Goal: Transaction & Acquisition: Purchase product/service

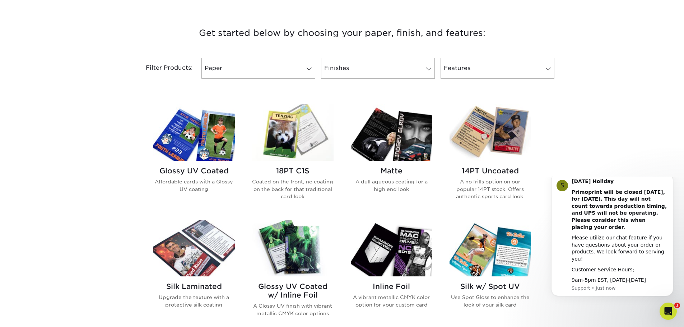
scroll to position [251, 0]
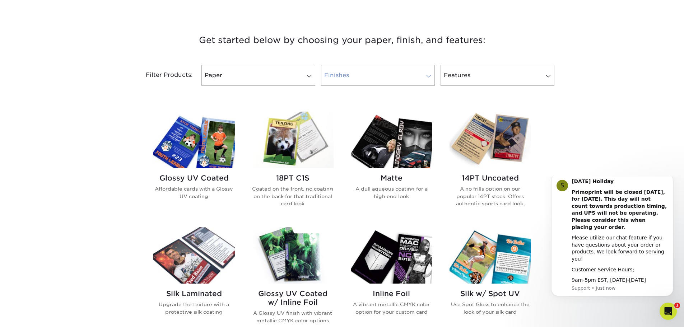
click at [410, 77] on link "Finishes" at bounding box center [378, 75] width 114 height 21
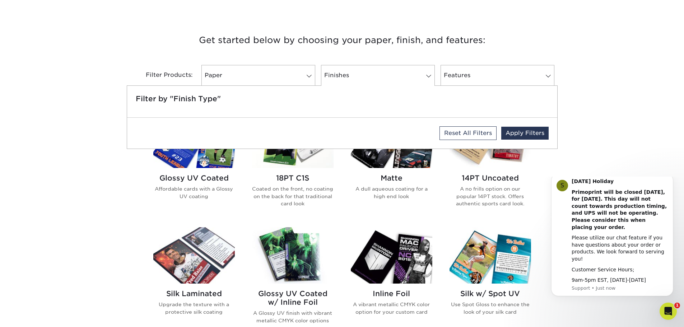
click at [633, 53] on div "Get started below by choosing your paper, finish, and features: Filtered Matche…" at bounding box center [342, 282] width 684 height 535
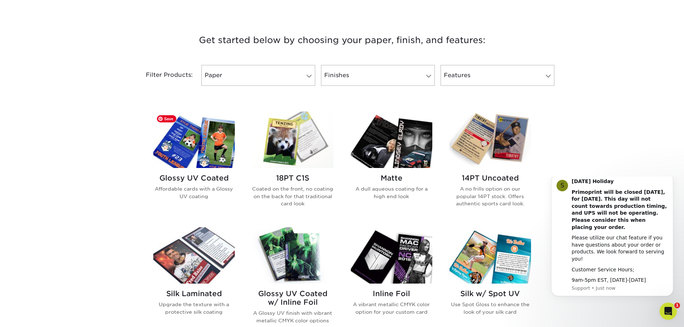
click at [209, 155] on img at bounding box center [193, 140] width 81 height 56
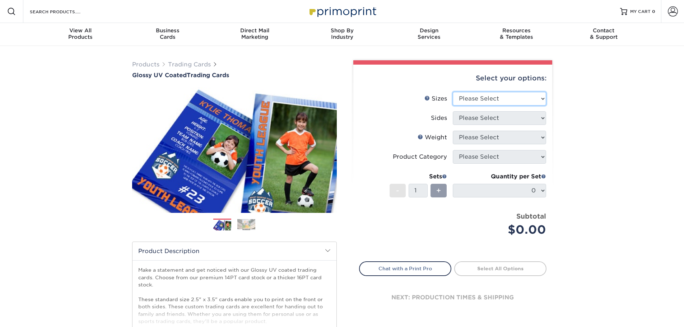
click at [539, 97] on select "Please Select 2.5" x 3.5"" at bounding box center [499, 99] width 93 height 14
select select "2.50x3.50"
click at [453, 92] on select "Please Select 2.5" x 3.5"" at bounding box center [499, 99] width 93 height 14
click at [532, 122] on select "Please Select Print Both Sides Print Front Only" at bounding box center [499, 118] width 93 height 14
select select "13abbda7-1d64-4f25-8bb2-c179b224825d"
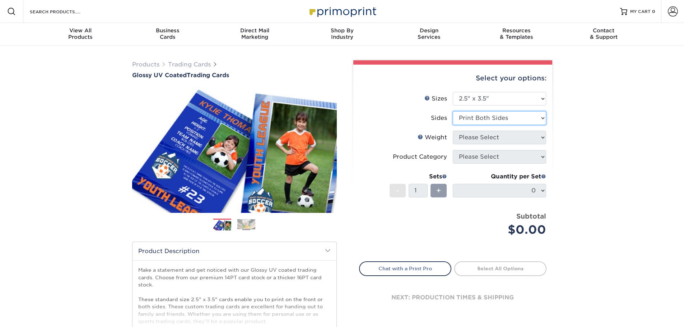
click at [453, 111] on select "Please Select Print Both Sides Print Front Only" at bounding box center [499, 118] width 93 height 14
click at [530, 139] on select "Please Select 16PT 14PT 18PT C1S" at bounding box center [499, 138] width 93 height 14
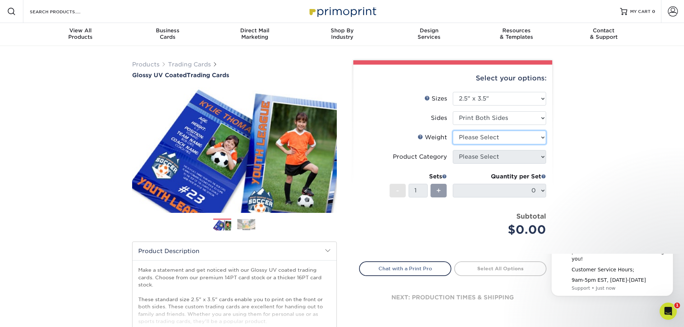
select select "16PT"
click at [453, 131] on select "Please Select 16PT 14PT 18PT C1S" at bounding box center [499, 138] width 93 height 14
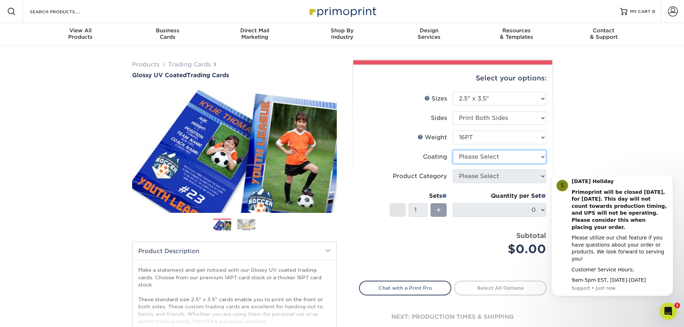
click at [541, 160] on select at bounding box center [499, 157] width 93 height 14
click at [584, 157] on div "Products Trading Cards Glossy UV Coated Trading Cards Previous Next /" at bounding box center [342, 237] width 684 height 383
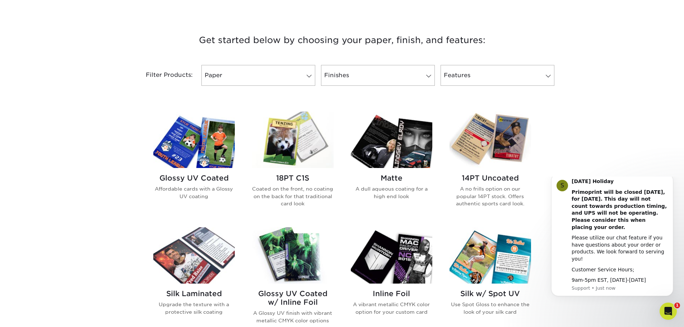
scroll to position [323, 0]
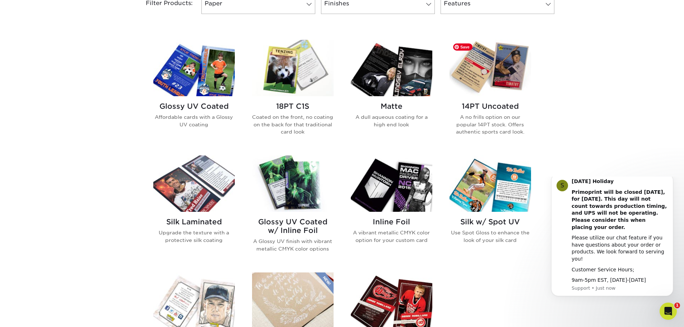
click at [514, 95] on img at bounding box center [489, 68] width 81 height 56
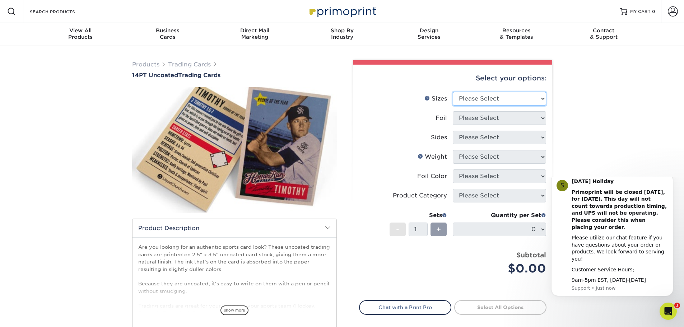
click at [523, 95] on select "Please Select 2.5" x 3.5"" at bounding box center [499, 99] width 93 height 14
select select "2.50x3.50"
click at [453, 92] on select "Please Select 2.5" x 3.5"" at bounding box center [499, 99] width 93 height 14
click at [509, 123] on select "Please Select Yes No" at bounding box center [499, 118] width 93 height 14
select select "0"
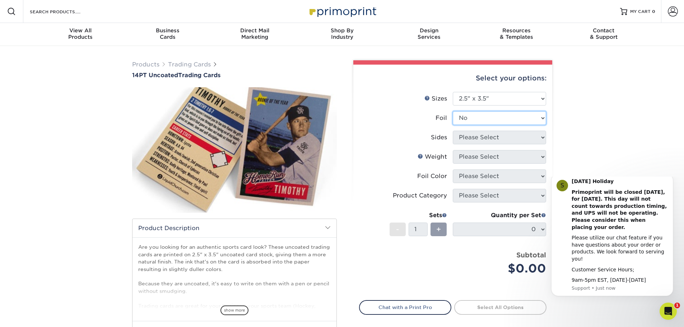
click at [453, 111] on select "Please Select Yes No" at bounding box center [499, 118] width 93 height 14
click at [502, 140] on select "Please Select Print Both Sides Print Front Only" at bounding box center [499, 138] width 93 height 14
select select "13abbda7-1d64-4f25-8bb2-c179b224825d"
click at [453, 131] on select "Please Select Print Both Sides Print Front Only" at bounding box center [499, 138] width 93 height 14
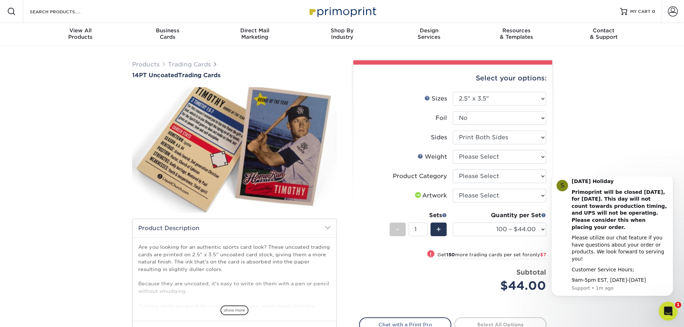
click at [671, 306] on div "Open Intercom Messenger" at bounding box center [667, 310] width 24 height 24
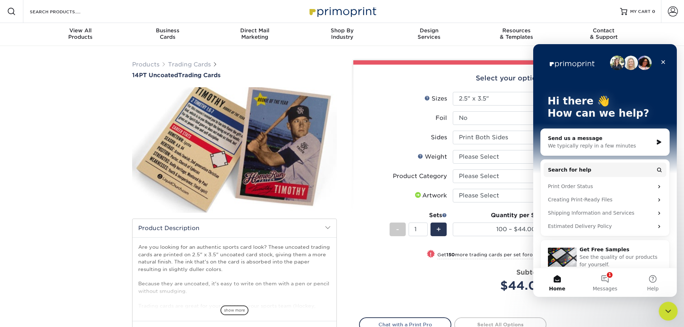
click at [670, 307] on icon "Close Intercom Messenger" at bounding box center [666, 310] width 9 height 9
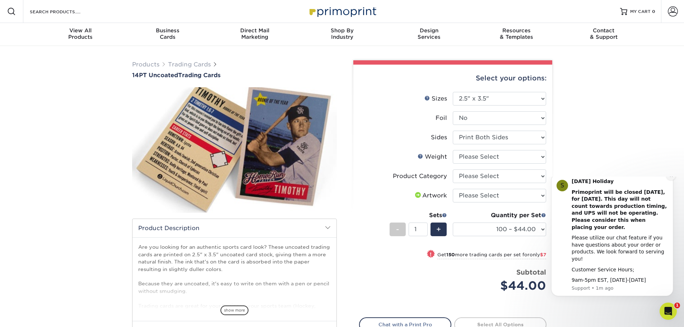
click at [672, 177] on icon "Dismiss notification" at bounding box center [670, 175] width 3 height 3
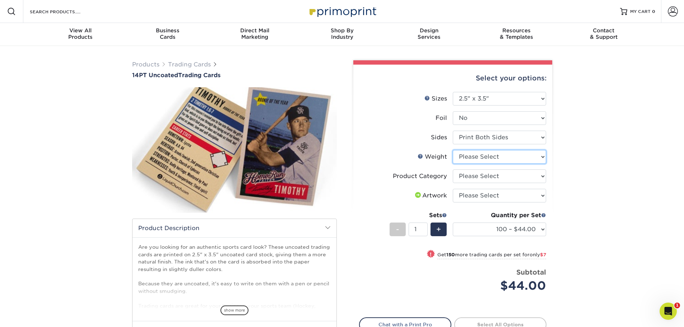
click at [510, 158] on select "Please Select 14PT Uncoated" at bounding box center [499, 157] width 93 height 14
select select "14PT Uncoated"
click at [453, 150] on select "Please Select 14PT Uncoated" at bounding box center [499, 157] width 93 height 14
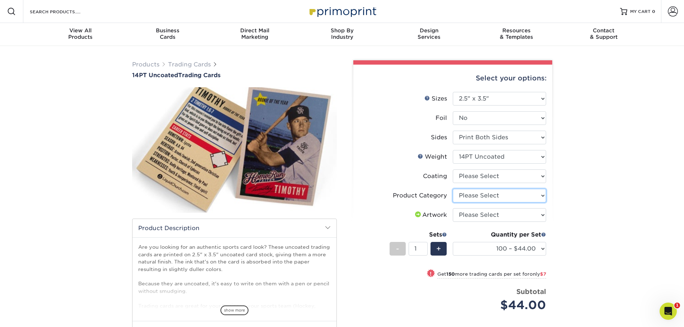
click at [539, 194] on select "Please Select Trading Cards" at bounding box center [499, 196] width 93 height 14
click at [536, 181] on select at bounding box center [499, 176] width 93 height 14
select select "3e7618de-abca-4bda-9f97-8b9129e913d8"
click at [453, 169] on select at bounding box center [499, 176] width 93 height 14
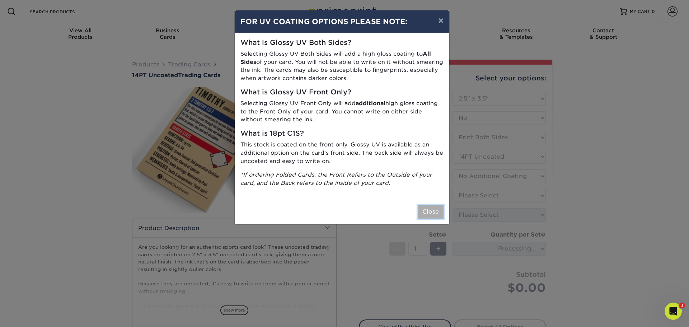
click at [425, 209] on button "Close" at bounding box center [431, 212] width 26 height 14
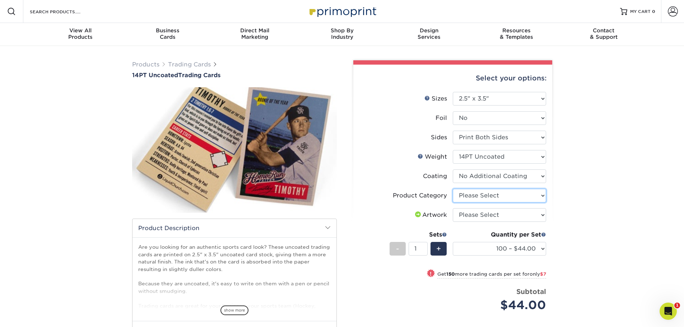
click at [539, 197] on select "Please Select Trading Cards" at bounding box center [499, 196] width 93 height 14
select select "c2f9bce9-36c2-409d-b101-c29d9d031e18"
click at [453, 189] on select "Please Select Trading Cards" at bounding box center [499, 196] width 93 height 14
click at [572, 206] on div "Products Trading Cards 14PT Uncoated Trading Cards show more Templates" at bounding box center [342, 233] width 684 height 374
click at [541, 215] on select "Please Select I will upload files I need a design - $100" at bounding box center [499, 215] width 93 height 14
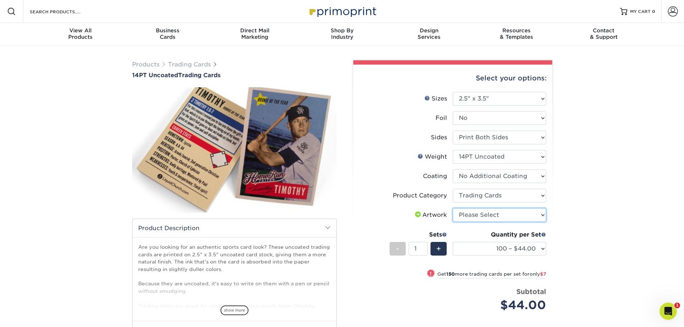
select select "upload"
click at [453, 208] on select "Please Select I will upload files I need a design - $100" at bounding box center [499, 215] width 93 height 14
click at [582, 214] on div "Products Trading Cards 14PT Uncoated Trading Cards show more Templates" at bounding box center [342, 233] width 684 height 374
click at [534, 249] on select "100 – $44.00 250 – $51.00 500 – $54.00 1000 – $78.00 2500 – $148.00 5000 – $198…" at bounding box center [499, 249] width 93 height 14
click at [561, 249] on div "Products Trading Cards 14PT Uncoated Trading Cards show more Templates" at bounding box center [342, 233] width 684 height 374
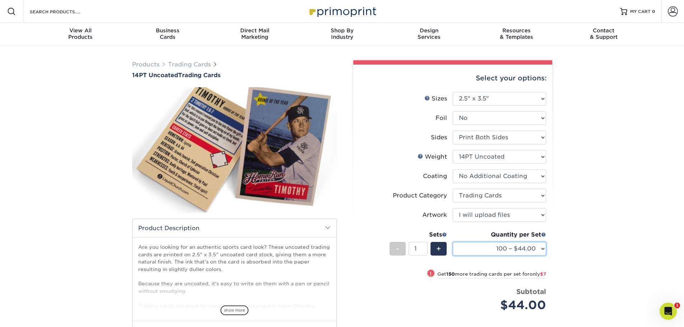
click at [533, 245] on select "100 – $44.00 250 – $51.00 500 – $54.00 1000 – $78.00 2500 – $148.00 5000 – $198…" at bounding box center [499, 249] width 93 height 14
click at [568, 246] on div "Products Trading Cards 14PT Uncoated Trading Cards show more Templates" at bounding box center [342, 233] width 684 height 374
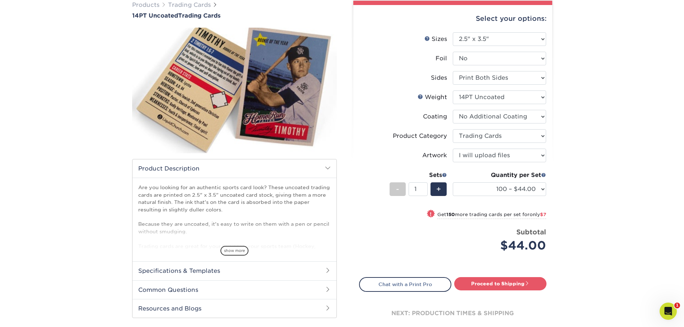
scroll to position [72, 0]
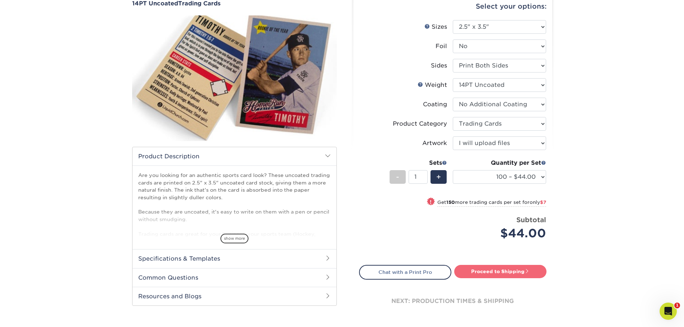
click at [537, 272] on link "Proceed to Shipping" at bounding box center [500, 271] width 92 height 13
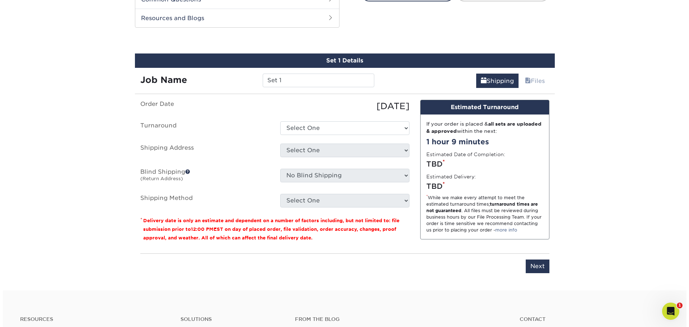
scroll to position [356, 0]
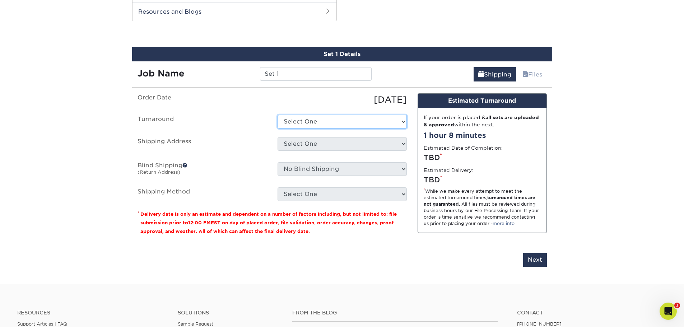
click at [338, 122] on select "Select One 2-4 Business Days 2 Day Next Business Day" at bounding box center [341, 122] width 129 height 14
select select "0cf973fe-bf75-479b-b69a-df131477f2d6"
click at [277, 115] on select "Select One 2-4 Business Days 2 Day Next Business Day" at bounding box center [341, 122] width 129 height 14
click at [337, 137] on select "Select One + Add New Address - Login" at bounding box center [341, 144] width 129 height 14
select select "newaddress"
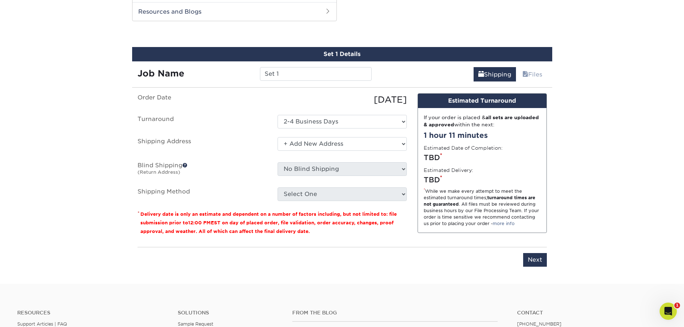
click at [277, 137] on select "Select One + Add New Address - Login" at bounding box center [341, 144] width 129 height 14
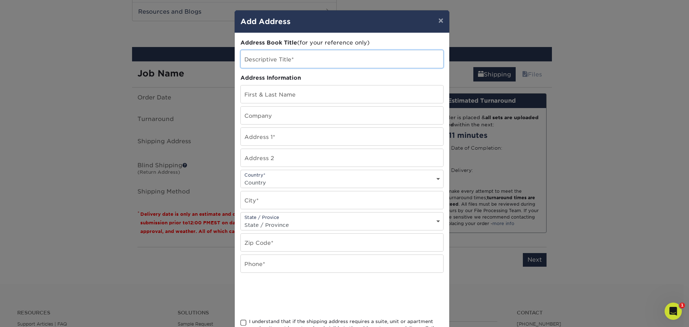
click at [306, 55] on input "text" at bounding box center [342, 59] width 202 height 18
type input "Home"
drag, startPoint x: 297, startPoint y: 91, endPoint x: 305, endPoint y: 89, distance: 8.0
click at [297, 91] on input "text" at bounding box center [342, 94] width 202 height 18
type input "Krista MacQuarrie"
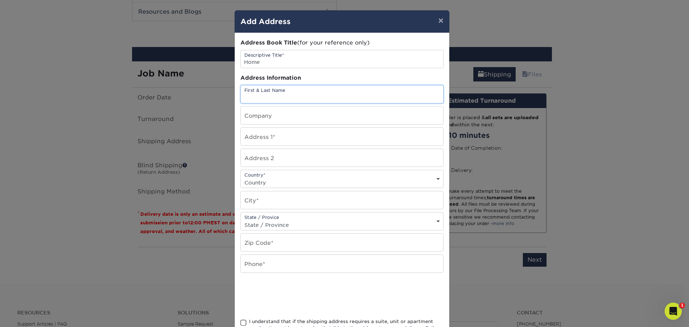
type input "19 Shirley Street"
select select "CA"
type input "Charlottetown"
select select "PE"
type input "C1C 0X7"
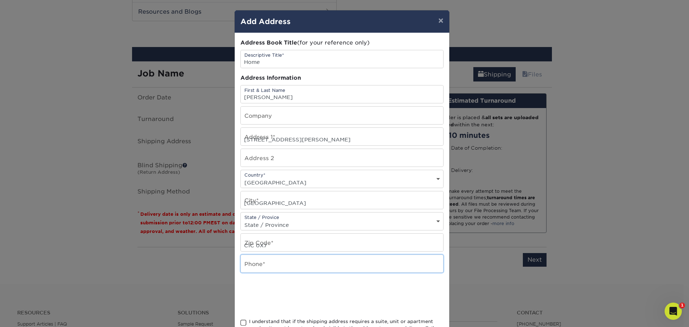
type input "9022130385"
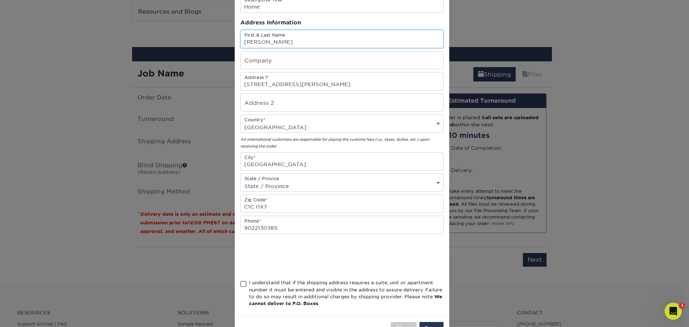
scroll to position [80, 0]
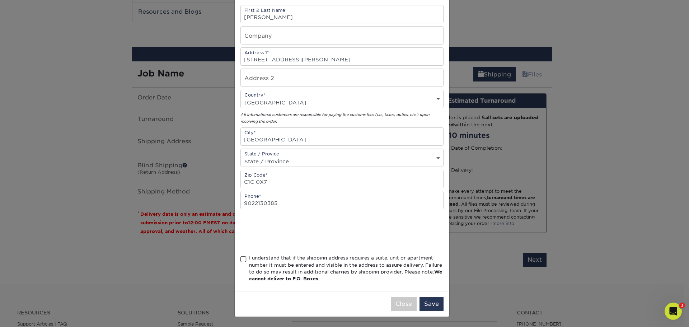
click at [242, 260] on span at bounding box center [243, 259] width 6 height 7
click at [0, 0] on input "I understand that if the shipping address requires a suite, unit or apartment n…" at bounding box center [0, 0] width 0 height 0
click at [424, 304] on button "Save" at bounding box center [432, 304] width 24 height 14
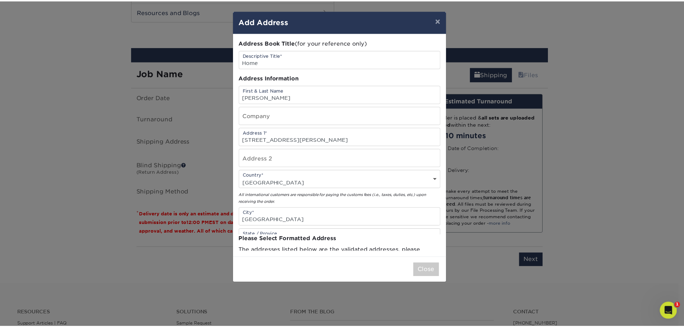
scroll to position [0, 0]
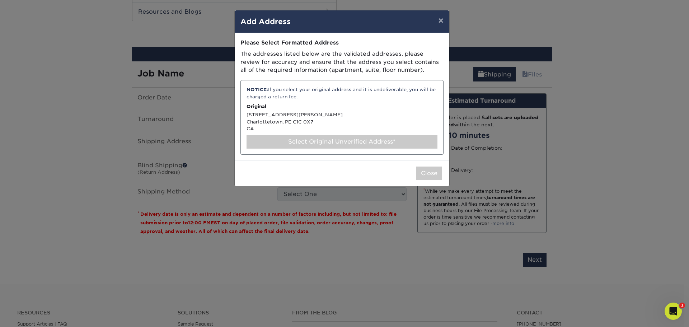
click at [284, 121] on div "NOTICE: If you select your original address and it is undeliverable, you will b…" at bounding box center [341, 117] width 203 height 75
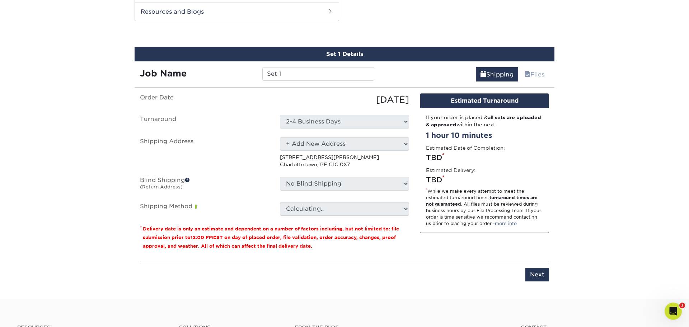
select select "285514"
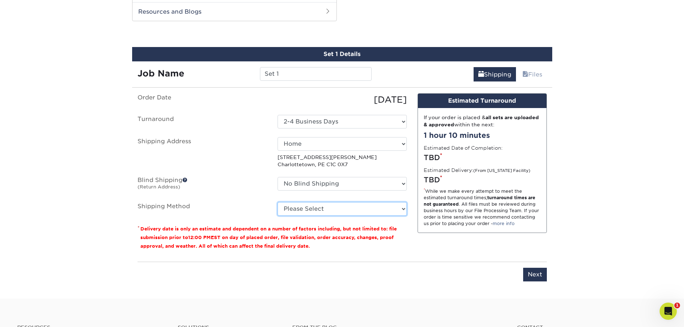
click at [402, 214] on select "Please Select Standard (+$38.80) Worldwide Expedited (+$46.04) Saver (+$48.37) …" at bounding box center [341, 209] width 129 height 14
select select "11"
click at [277, 202] on select "Please Select Standard (+$38.80) Worldwide Expedited (+$46.04) Saver (+$48.37) …" at bounding box center [341, 209] width 129 height 14
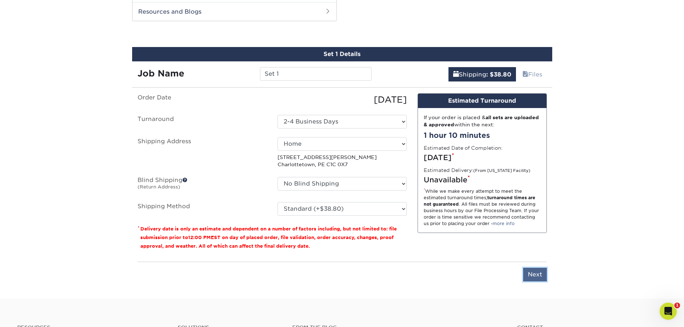
click at [535, 276] on input "Next" at bounding box center [535, 275] width 24 height 14
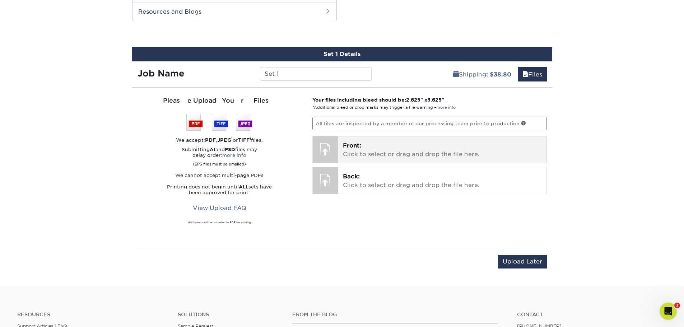
click at [387, 150] on p "Front: Click to select or drag and drop the file here." at bounding box center [442, 149] width 198 height 17
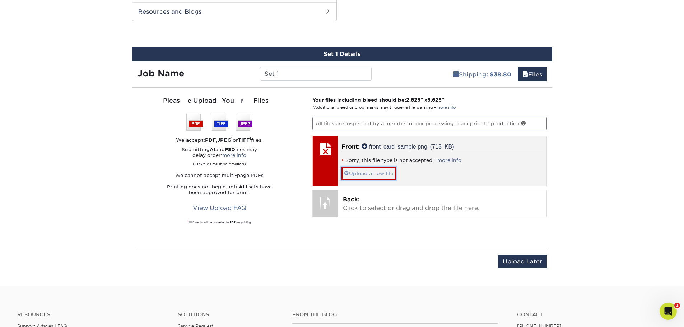
click at [363, 174] on link "Upload a new file" at bounding box center [368, 173] width 55 height 13
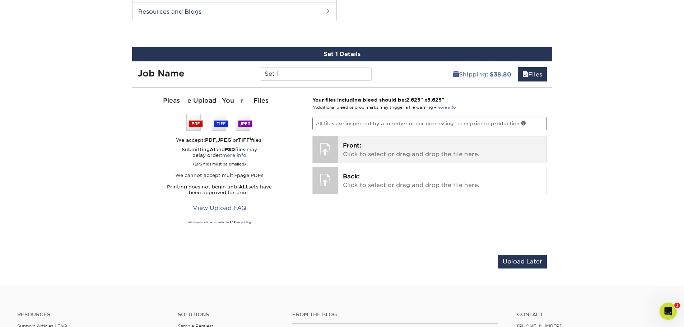
click at [369, 149] on p "Front: Click to select or drag and drop the file here." at bounding box center [442, 149] width 198 height 17
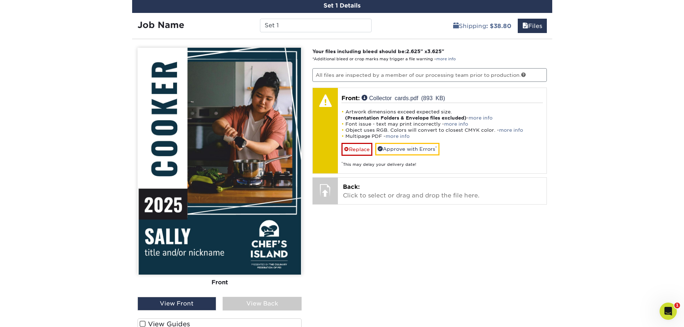
scroll to position [392, 0]
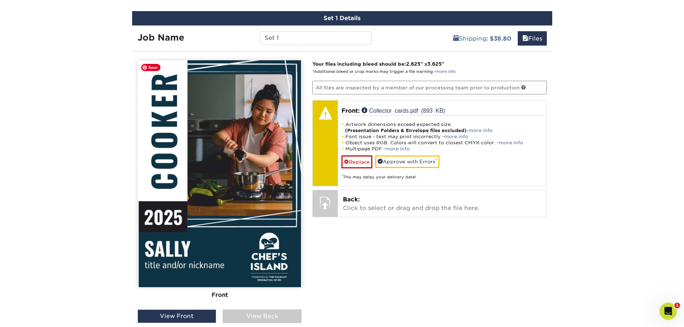
click at [223, 203] on img at bounding box center [219, 173] width 164 height 227
click at [409, 63] on strong "Your files including bleed should be: 2.625 " x 3.625 "" at bounding box center [378, 64] width 132 height 6
drag, startPoint x: 410, startPoint y: 63, endPoint x: 458, endPoint y: 62, distance: 48.1
click at [458, 62] on p "Your files including bleed should be: 2.625 " x 3.625 " *Additional bleed or cr…" at bounding box center [429, 67] width 234 height 15
